Goal: Navigation & Orientation: Find specific page/section

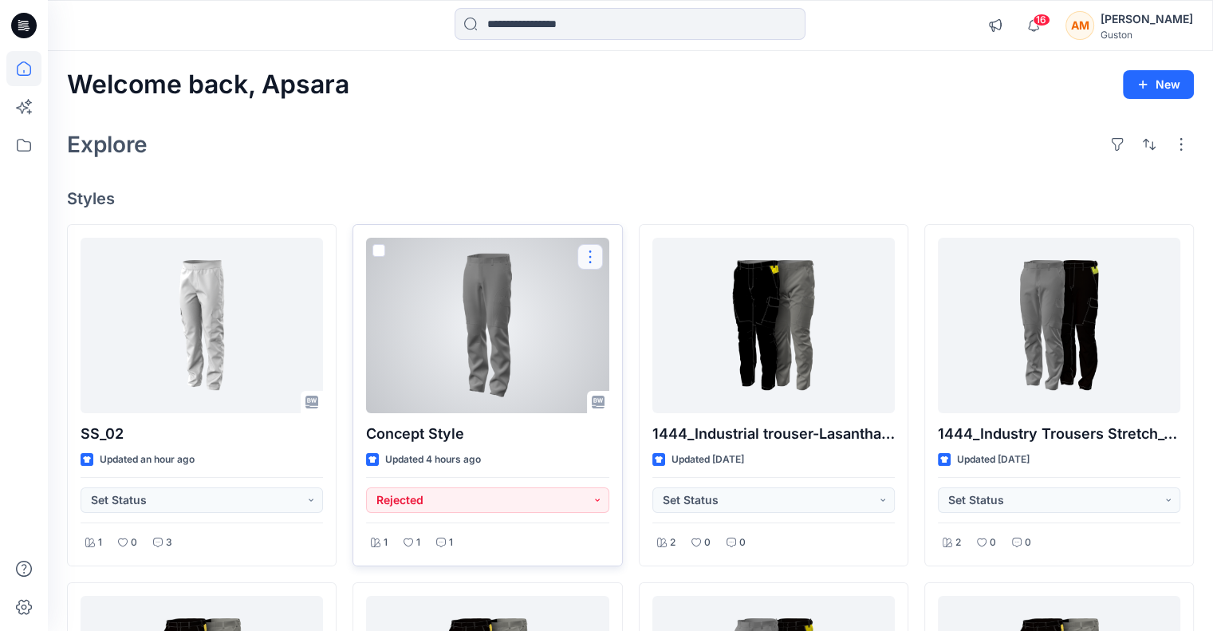
click at [588, 256] on button "button" at bounding box center [590, 257] width 26 height 26
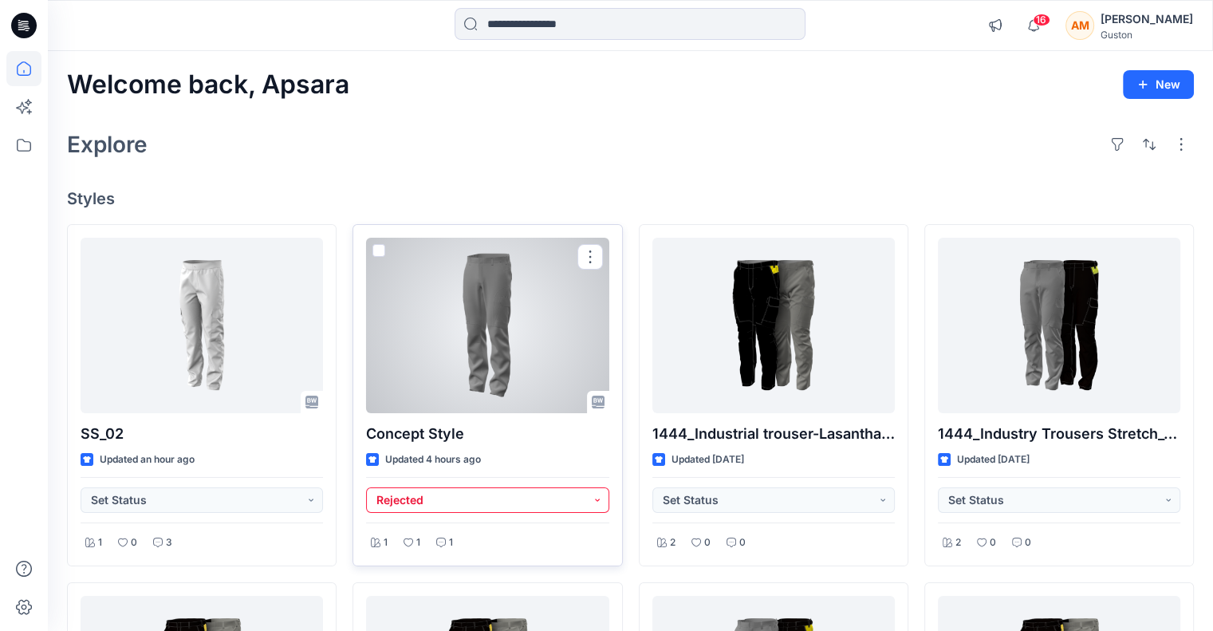
click at [595, 498] on button "Rejected" at bounding box center [487, 500] width 242 height 26
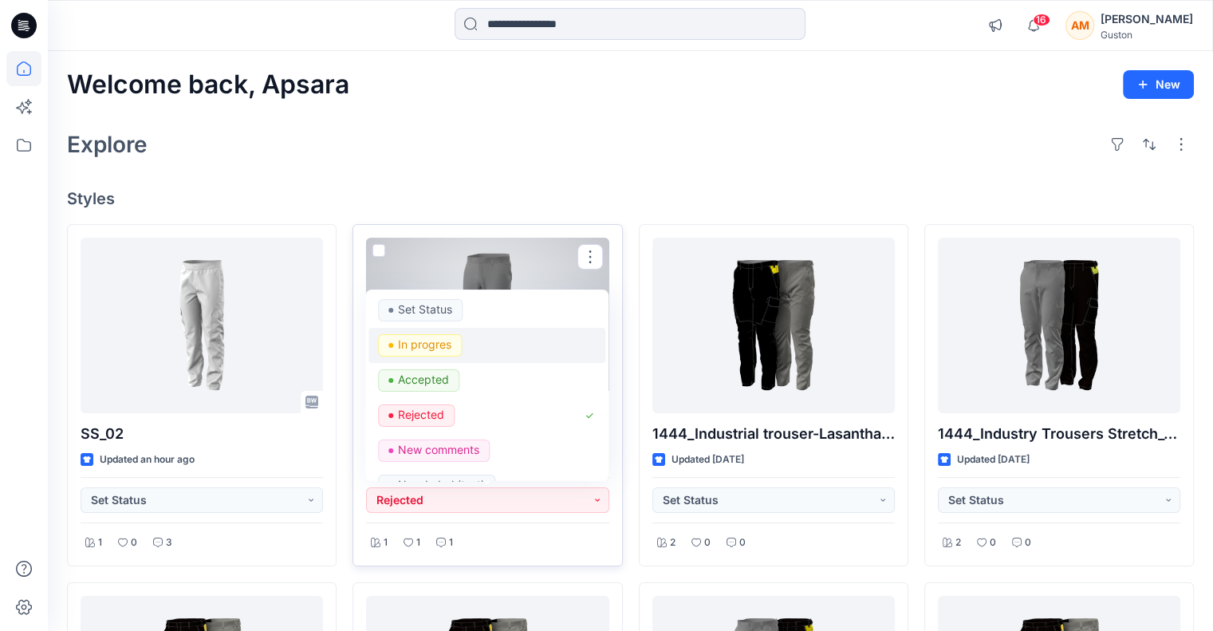
click at [424, 342] on p "In progres" at bounding box center [424, 344] width 53 height 21
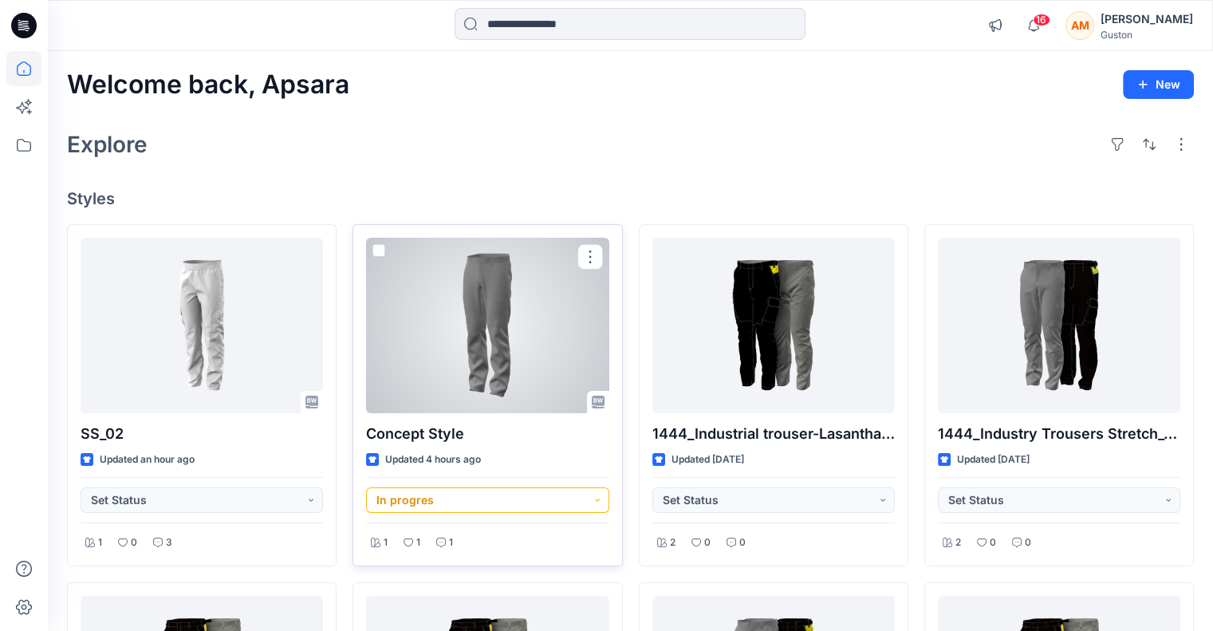
click at [594, 502] on button "In progres" at bounding box center [487, 500] width 242 height 26
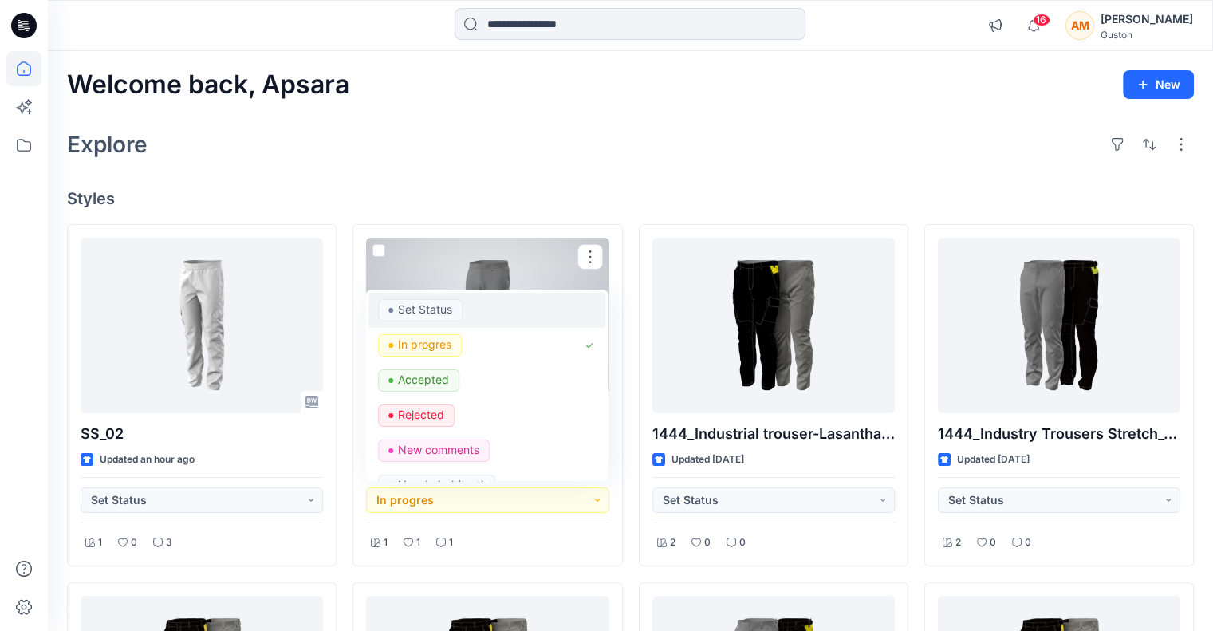
click at [450, 310] on p "Set Status" at bounding box center [425, 309] width 54 height 21
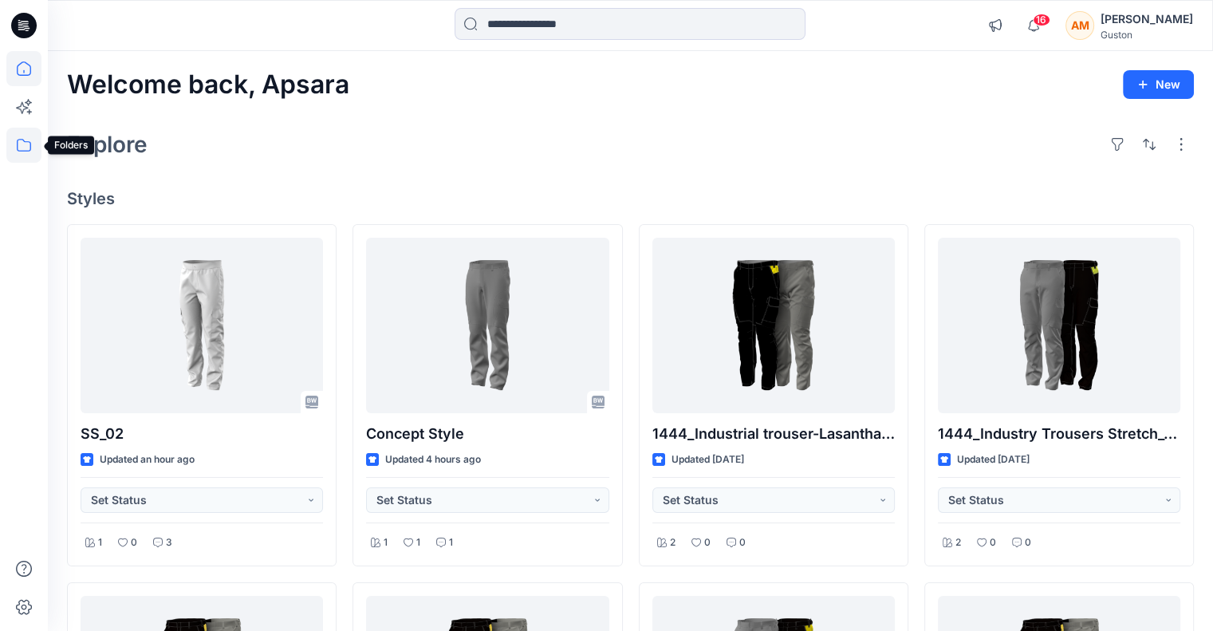
click at [21, 144] on icon at bounding box center [23, 145] width 35 height 35
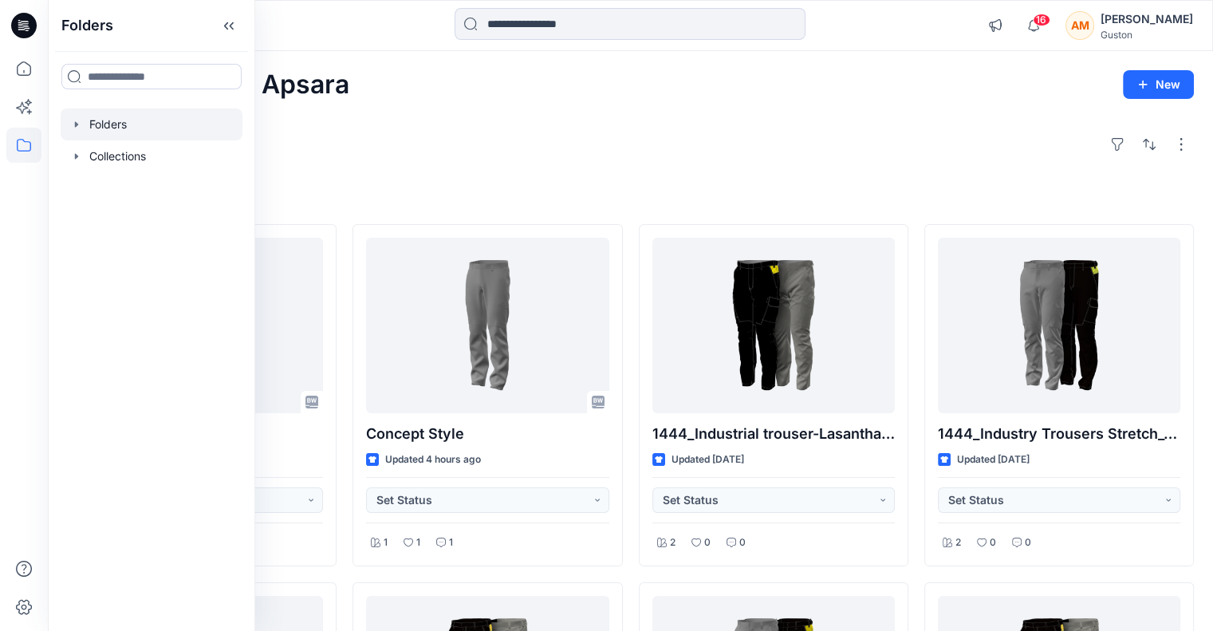
click at [128, 120] on div at bounding box center [152, 124] width 182 height 32
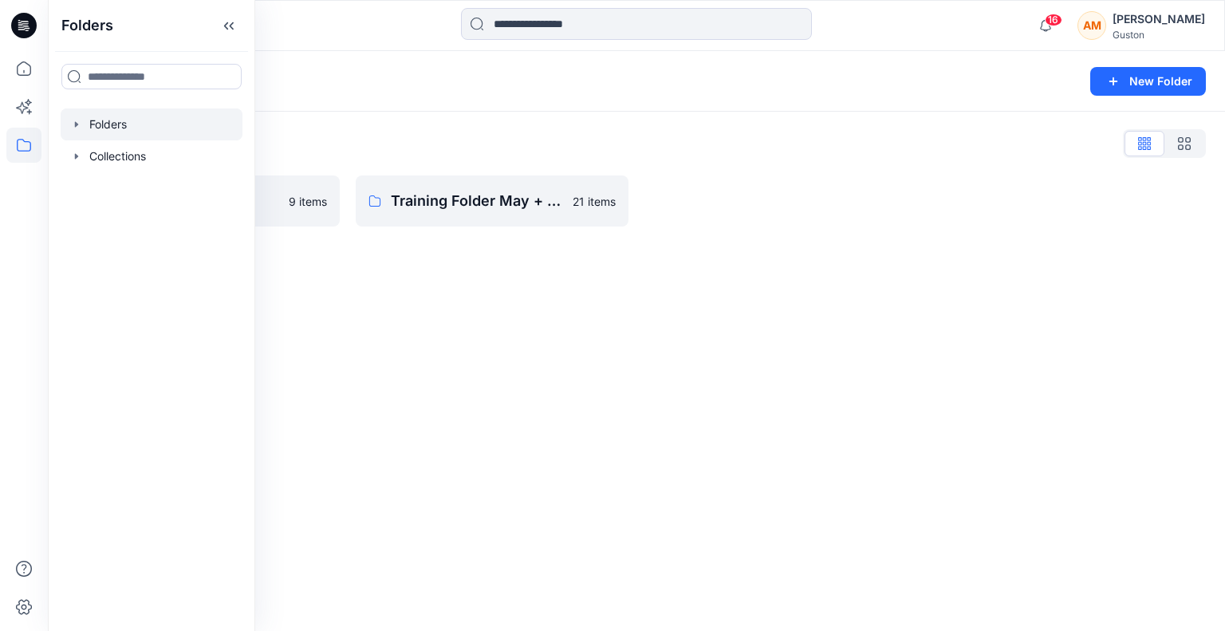
click at [375, 139] on div "Folders List" at bounding box center [636, 144] width 1139 height 26
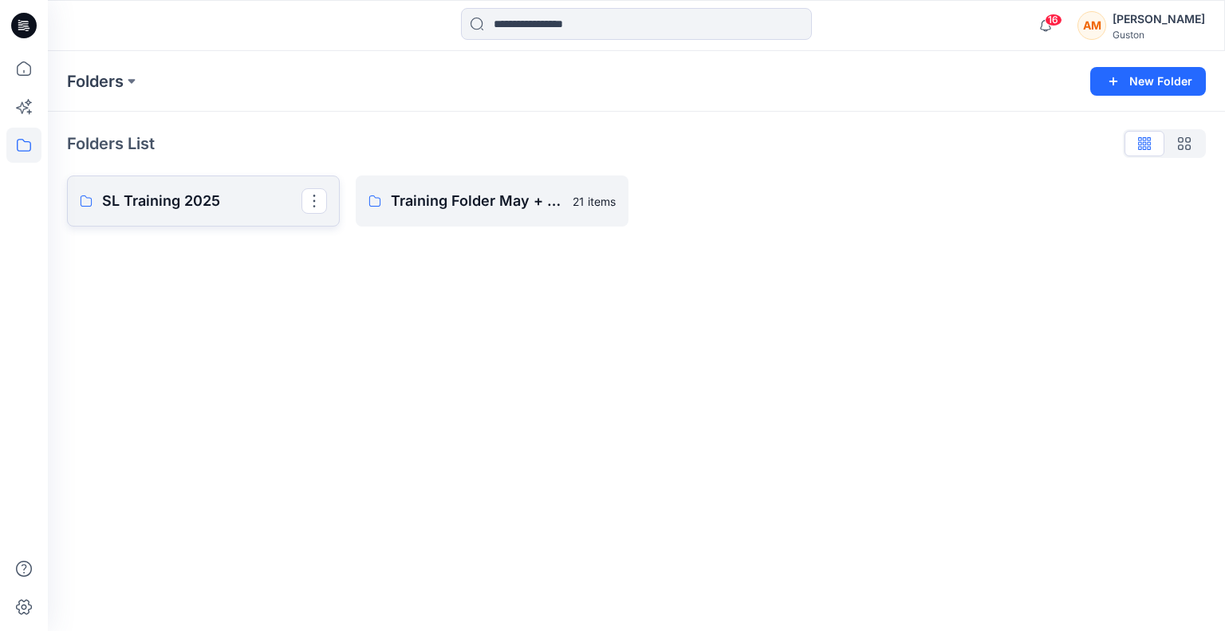
click at [208, 193] on p "SL Training 2025" at bounding box center [201, 201] width 199 height 22
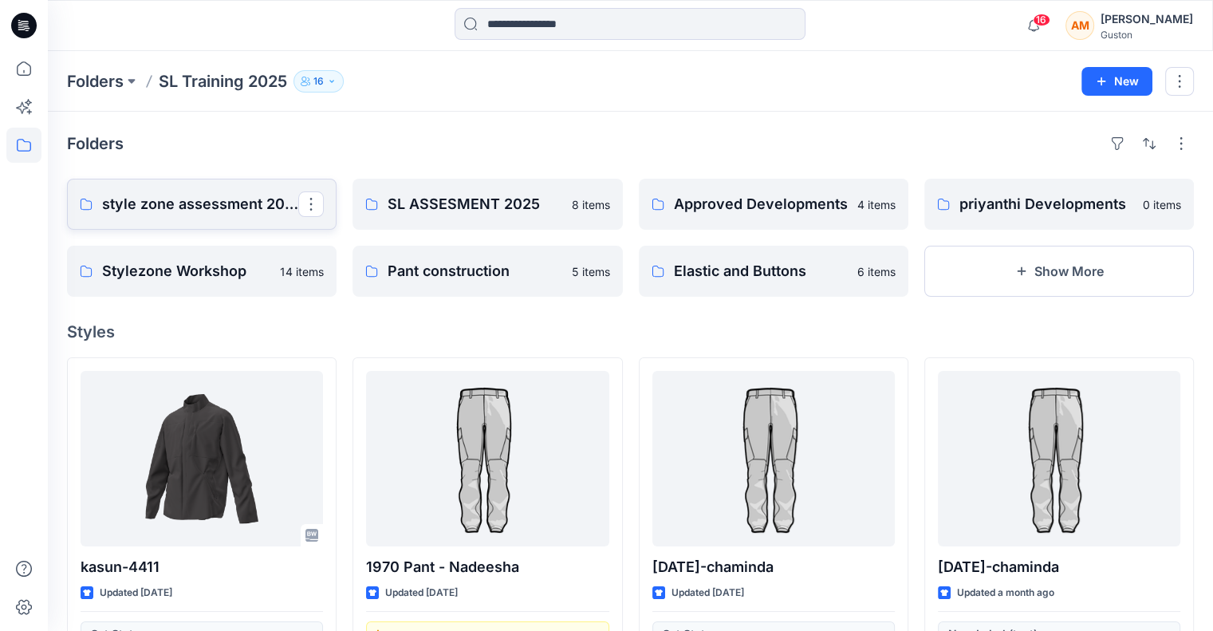
click at [250, 213] on p "style zone assessment 2025" at bounding box center [200, 204] width 196 height 22
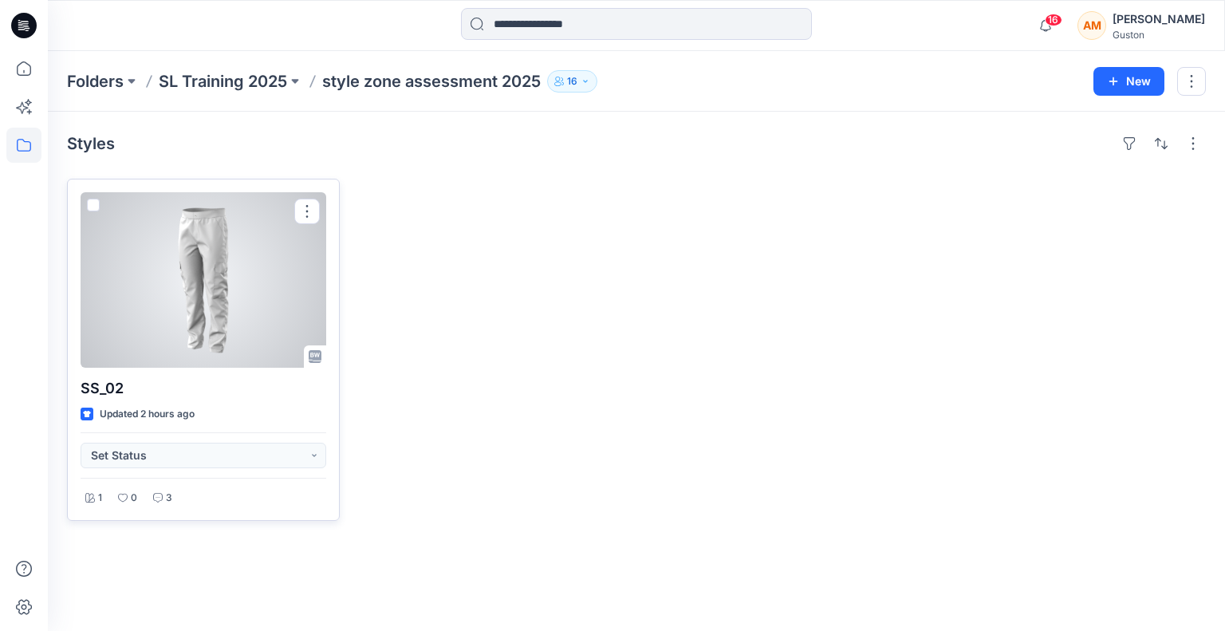
click at [237, 320] on div at bounding box center [204, 279] width 246 height 175
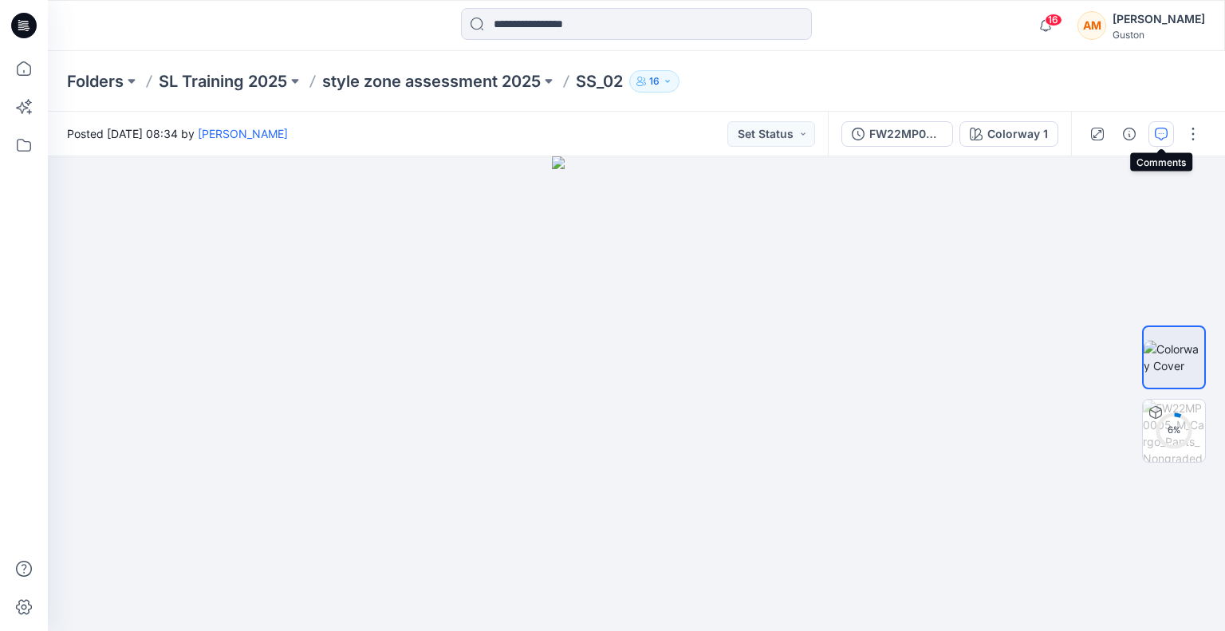
click at [1163, 131] on icon "button" at bounding box center [1161, 134] width 13 height 13
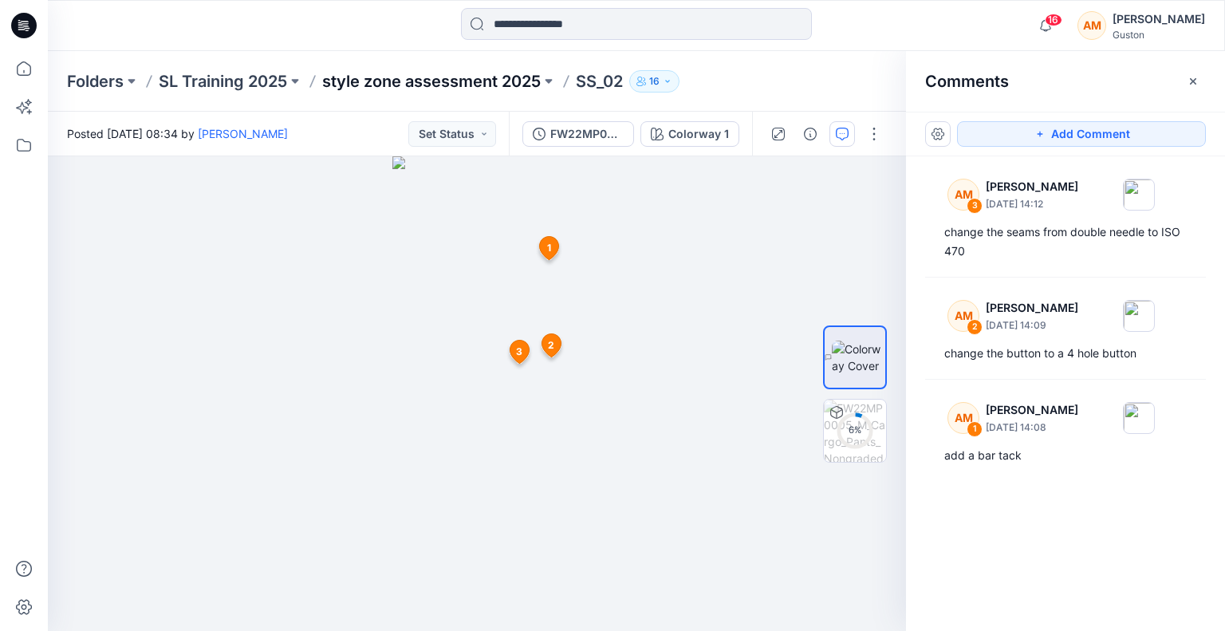
click at [399, 81] on p "style zone assessment 2025" at bounding box center [431, 81] width 218 height 22
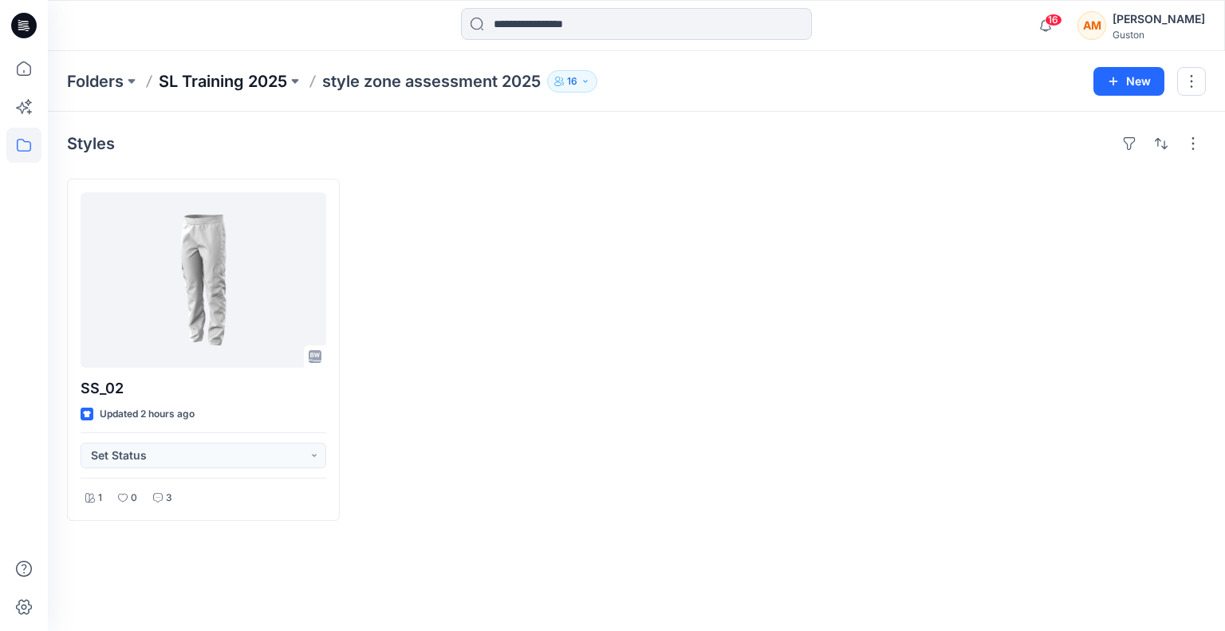
click at [222, 79] on p "SL Training 2025" at bounding box center [223, 81] width 128 height 22
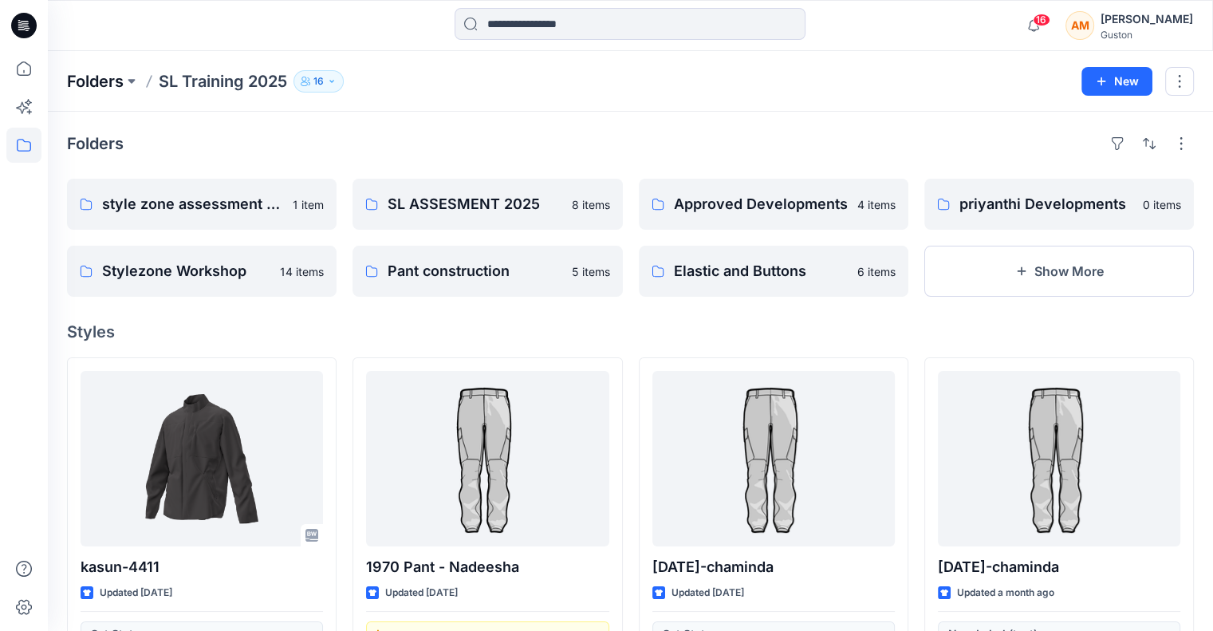
click at [103, 89] on p "Folders" at bounding box center [95, 81] width 57 height 22
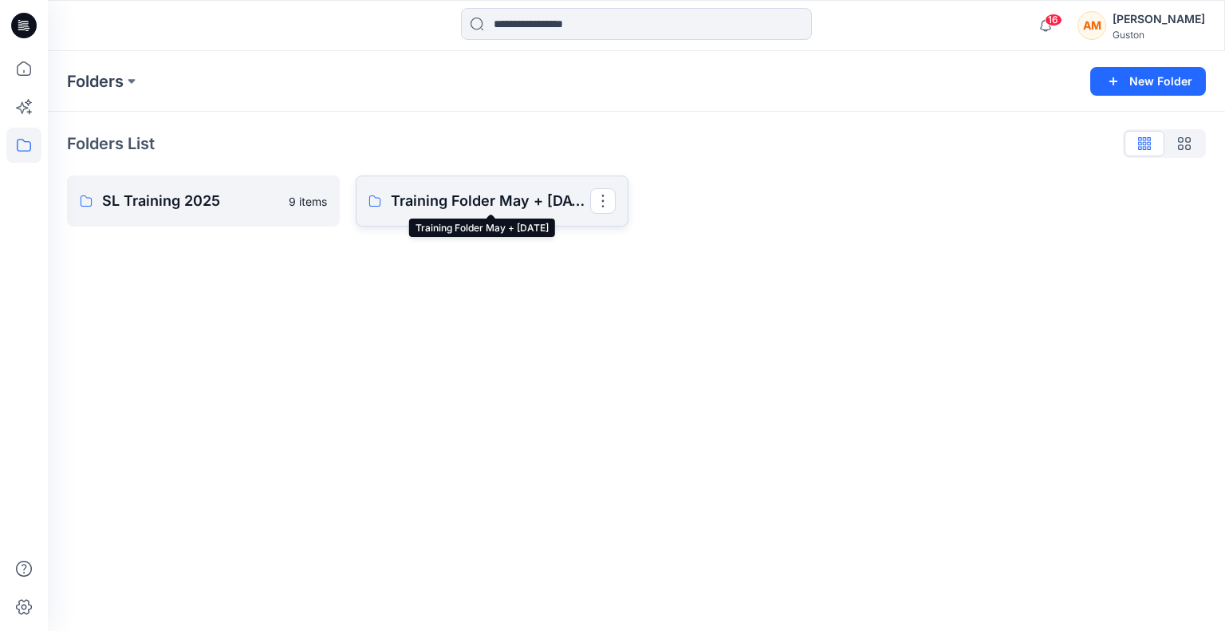
click at [517, 204] on p "Training Folder May + [DATE]" at bounding box center [490, 201] width 199 height 22
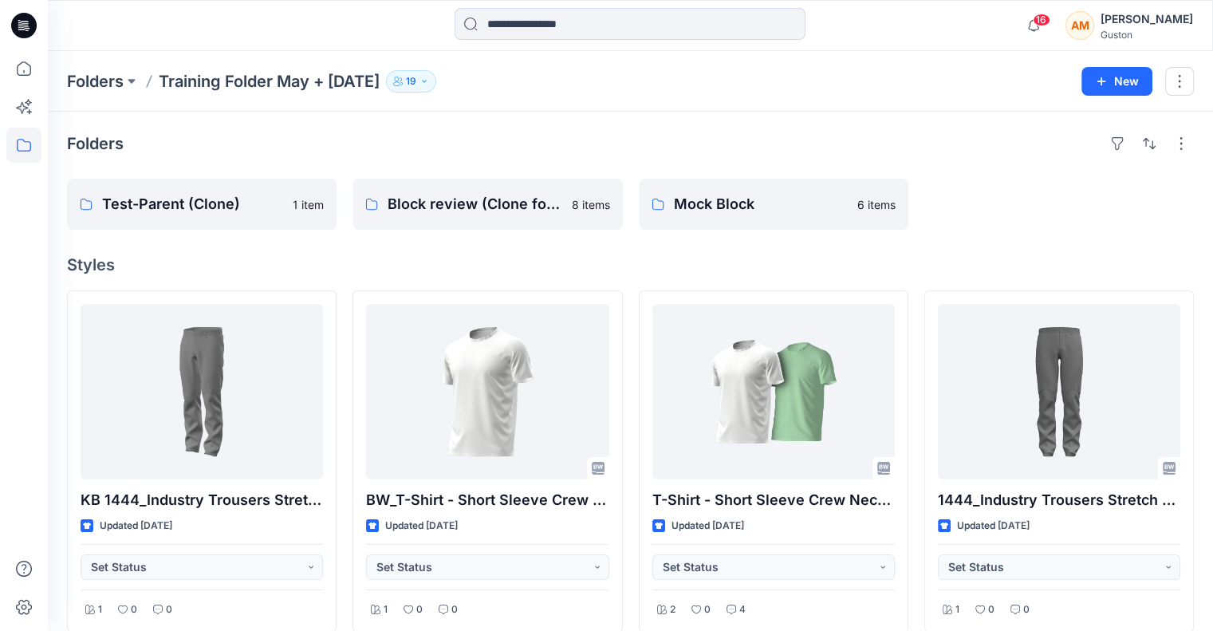
click at [92, 141] on h4 "Folders" at bounding box center [95, 143] width 57 height 19
click at [96, 81] on p "Folders" at bounding box center [95, 81] width 57 height 22
